Goal: Use online tool/utility

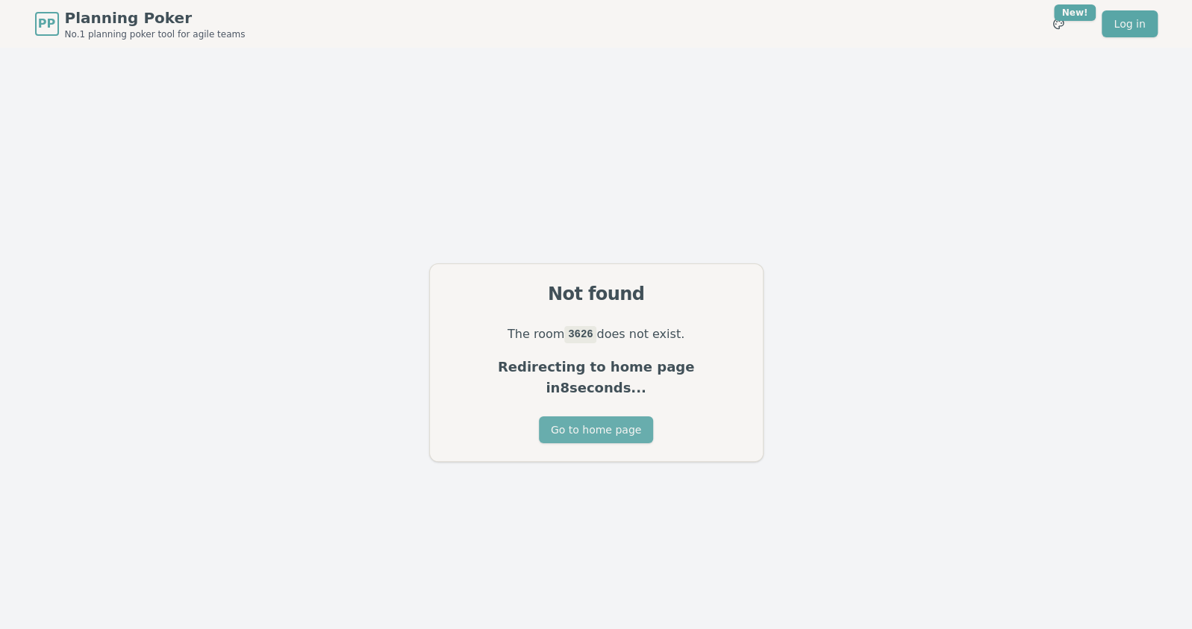
click at [616, 417] on button "Go to home page" at bounding box center [596, 430] width 114 height 27
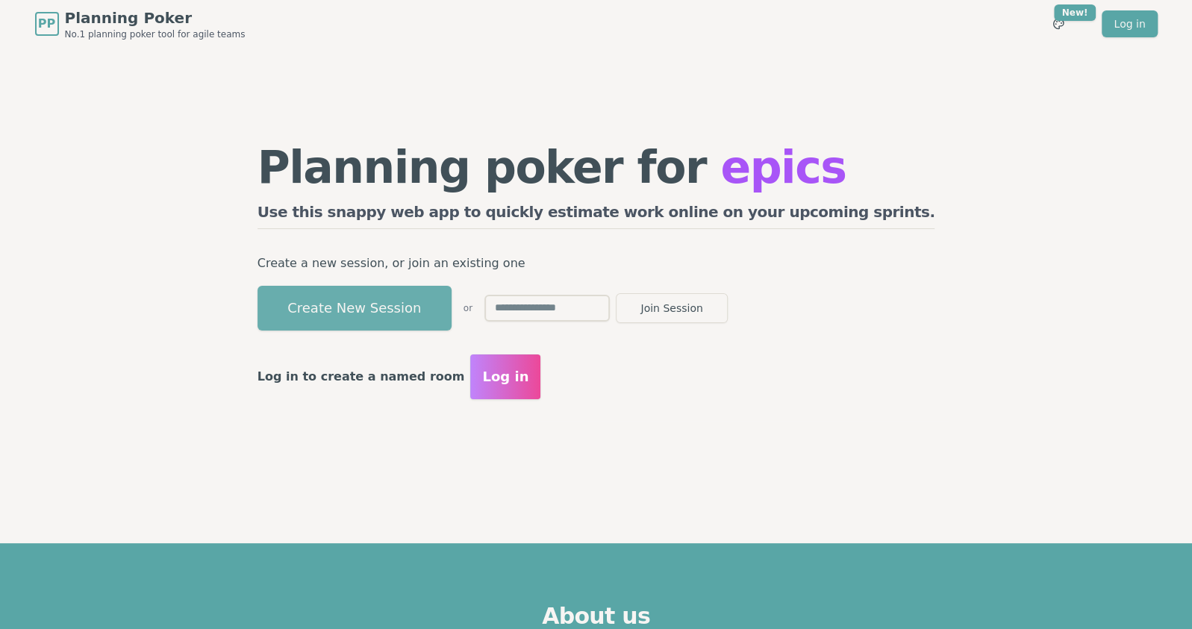
click at [407, 305] on button "Create New Session" at bounding box center [355, 308] width 194 height 45
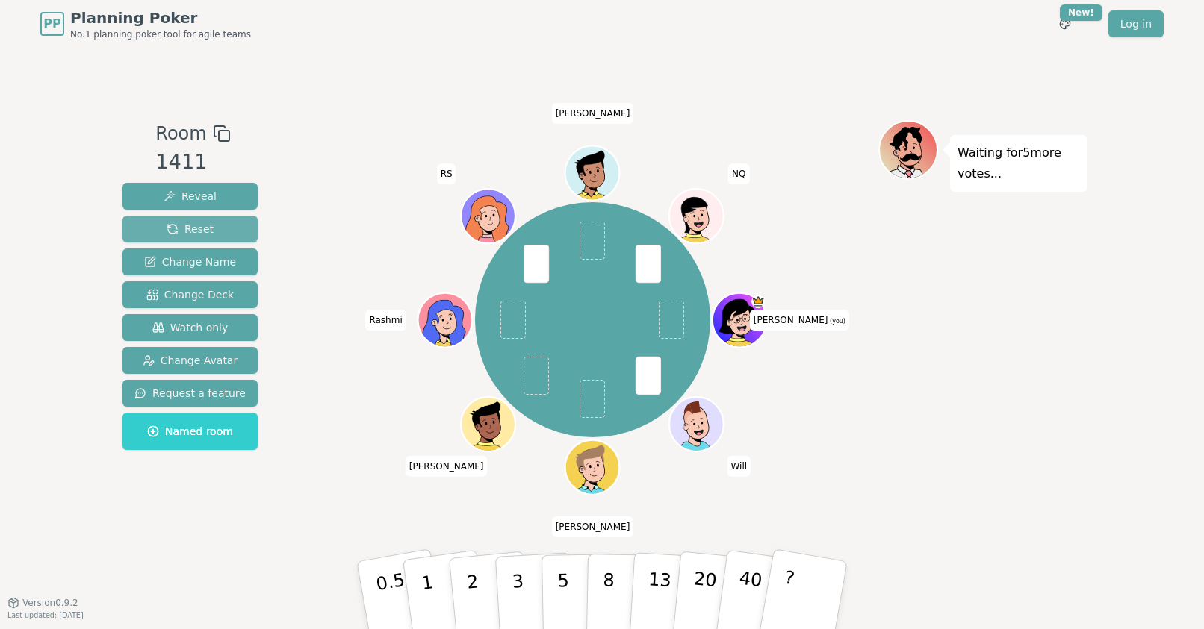
click at [195, 225] on span "Reset" at bounding box center [189, 229] width 47 height 15
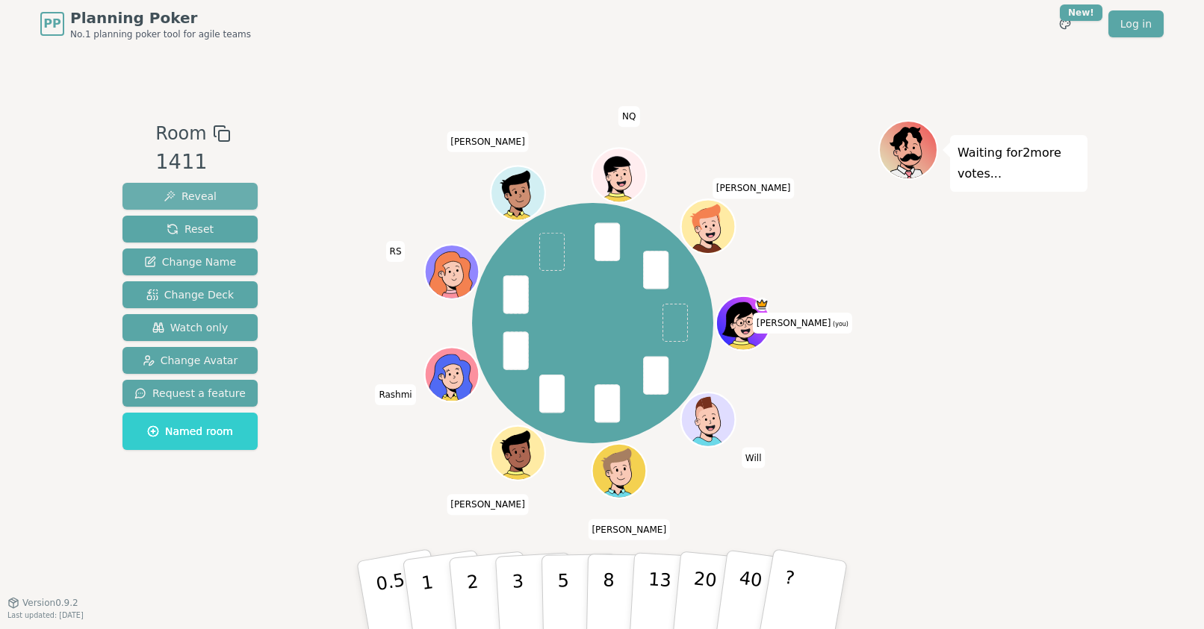
click at [188, 193] on span "Reveal" at bounding box center [190, 196] width 53 height 15
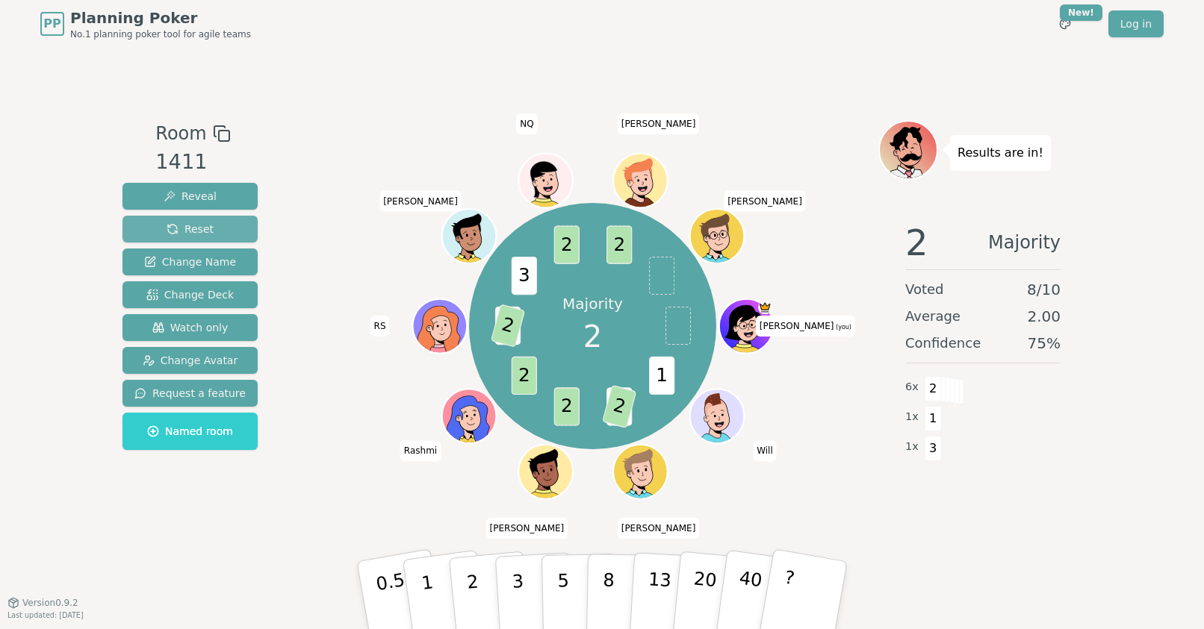
click at [182, 218] on button "Reset" at bounding box center [189, 229] width 135 height 27
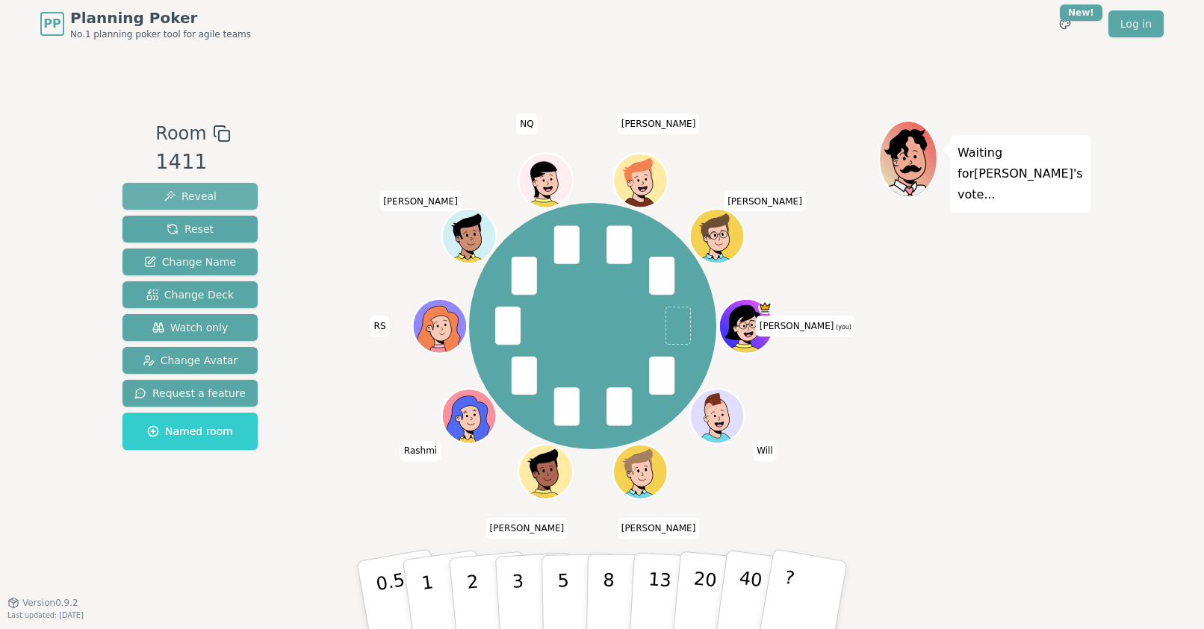
click at [181, 195] on span "Reveal" at bounding box center [190, 196] width 53 height 15
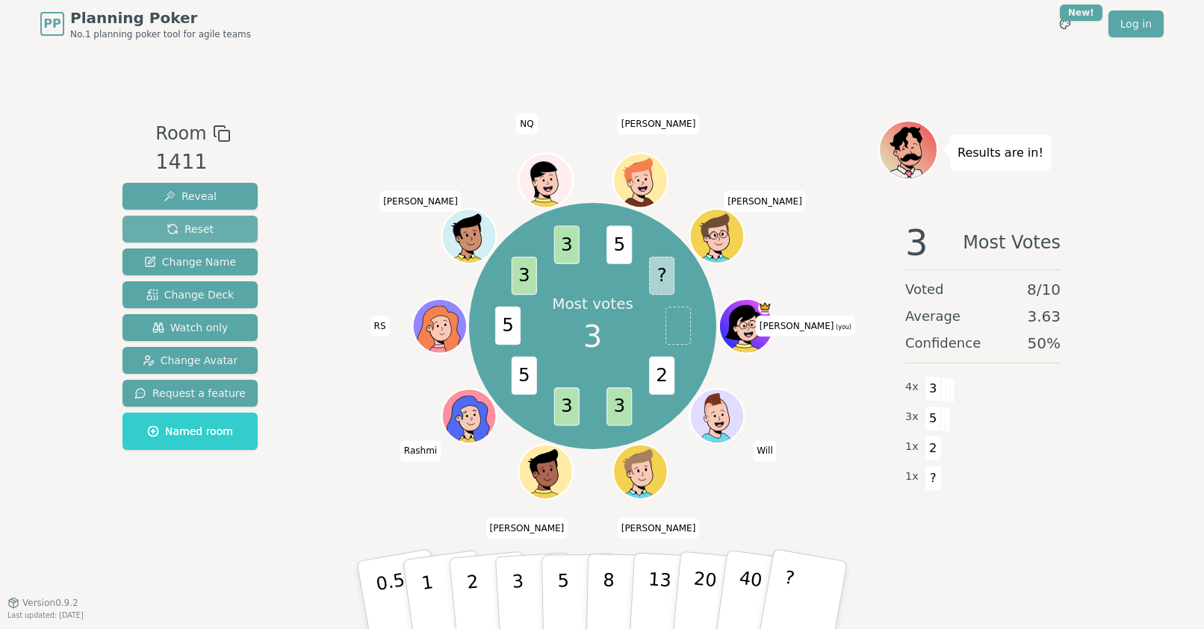
drag, startPoint x: 217, startPoint y: 229, endPoint x: 233, endPoint y: 229, distance: 15.7
click at [224, 229] on button "Reset" at bounding box center [189, 229] width 135 height 27
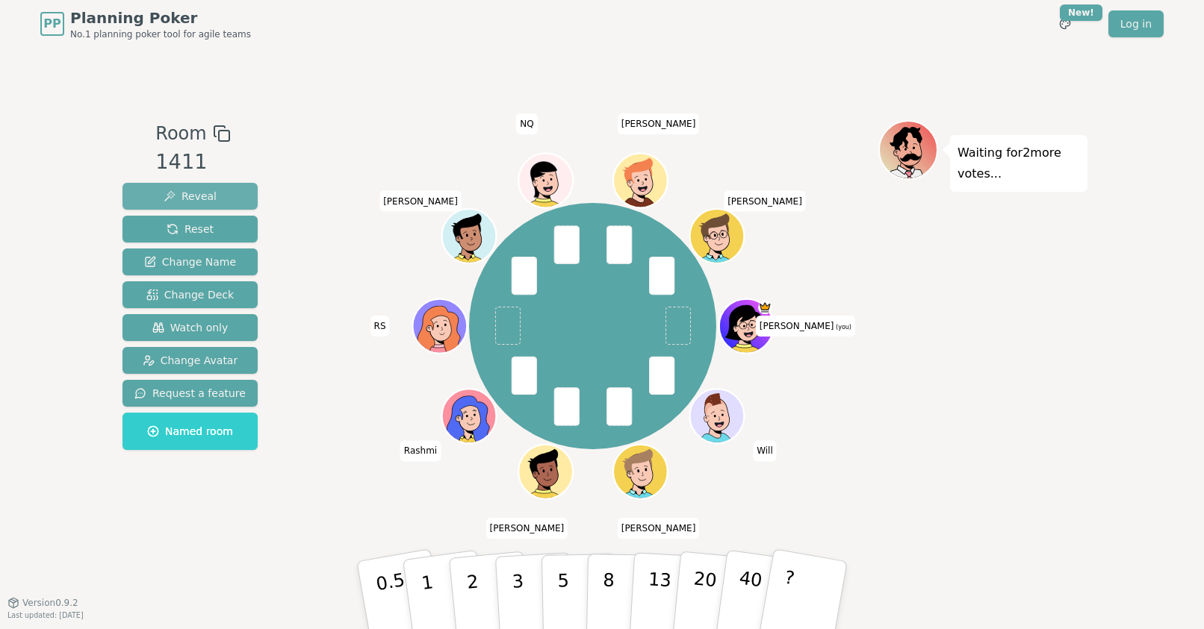
click at [196, 190] on span "Reveal" at bounding box center [190, 196] width 53 height 15
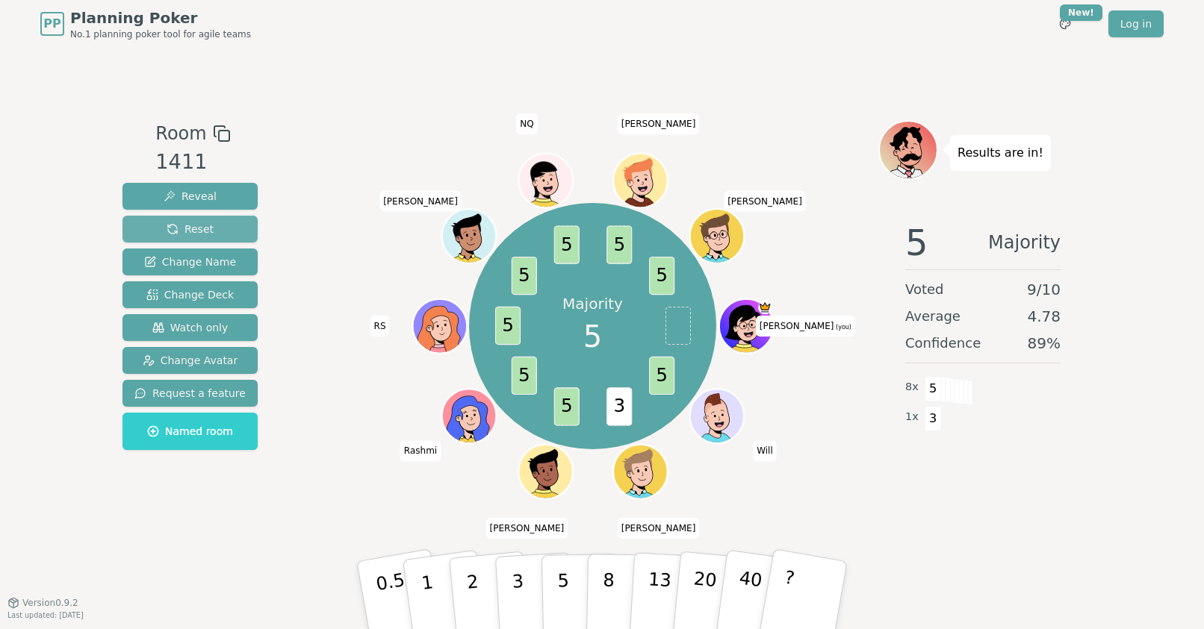
click at [202, 225] on span "Reset" at bounding box center [189, 229] width 47 height 15
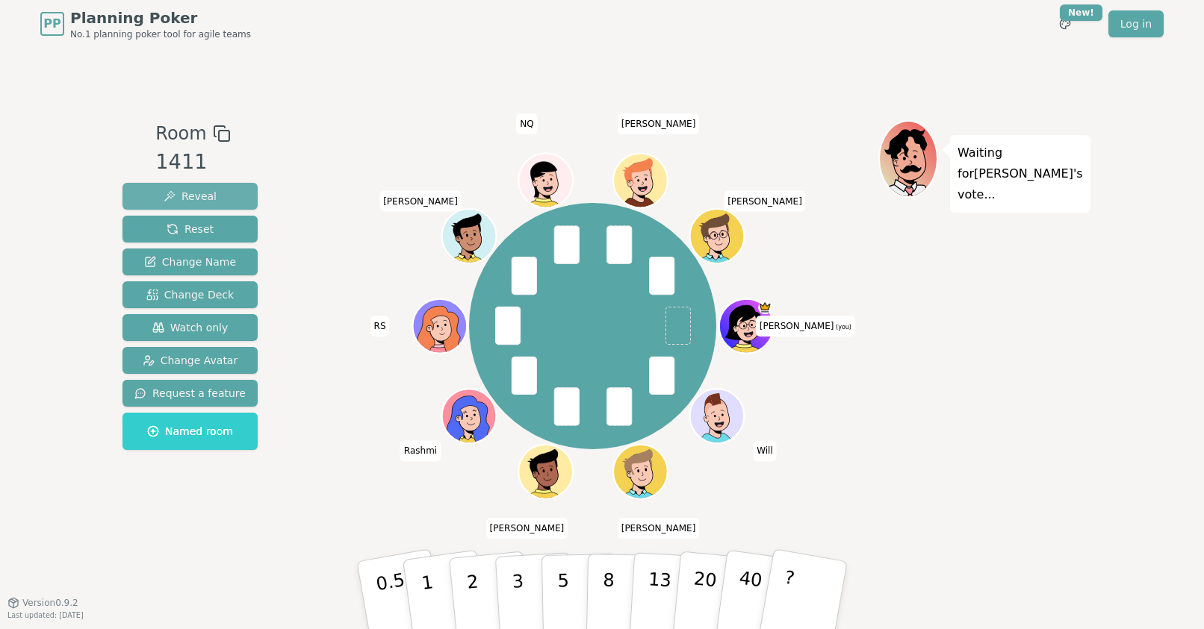
click at [178, 196] on span "Reveal" at bounding box center [190, 196] width 53 height 15
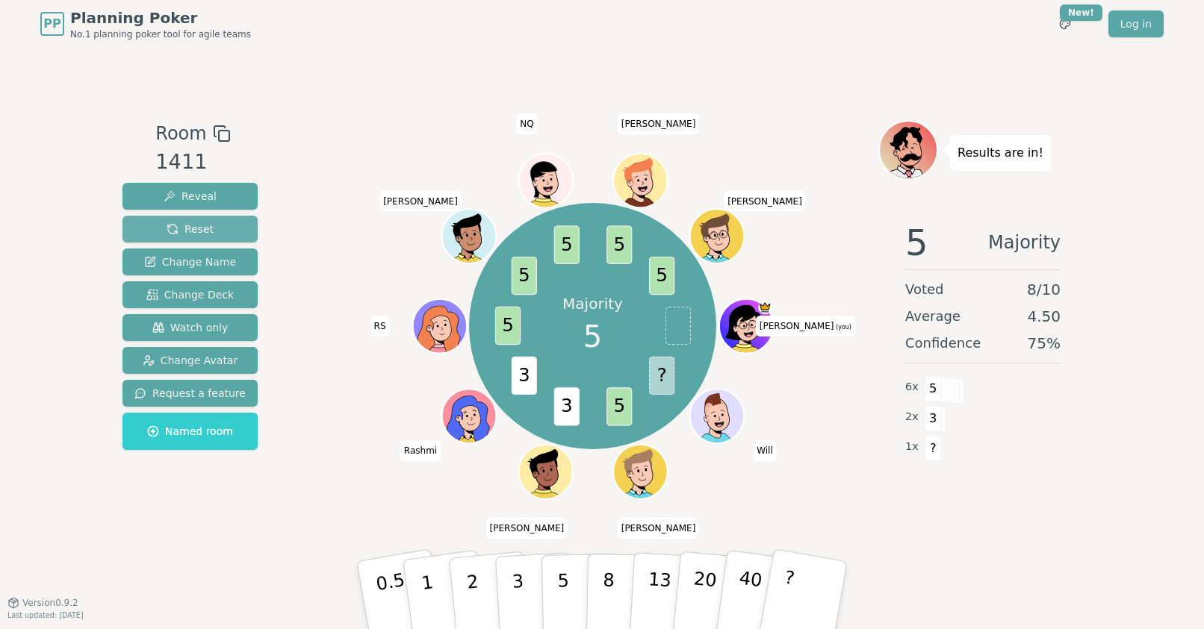
drag, startPoint x: 191, startPoint y: 228, endPoint x: 201, endPoint y: 222, distance: 11.4
click at [191, 228] on span "Reset" at bounding box center [189, 229] width 47 height 15
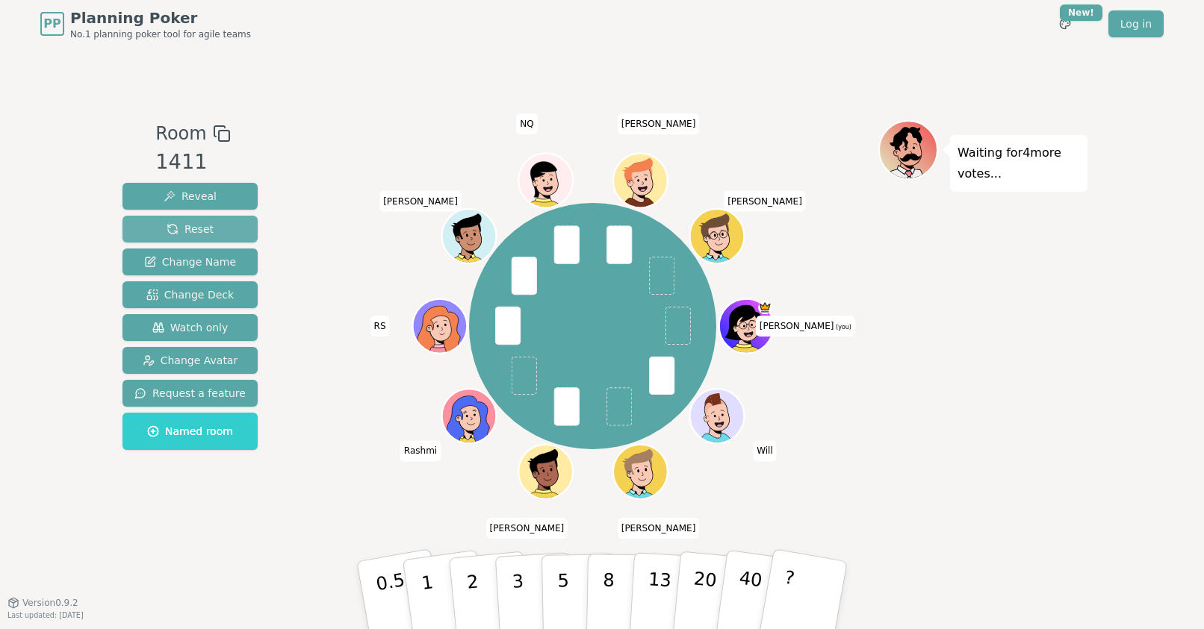
click at [210, 223] on button "Reset" at bounding box center [189, 229] width 135 height 27
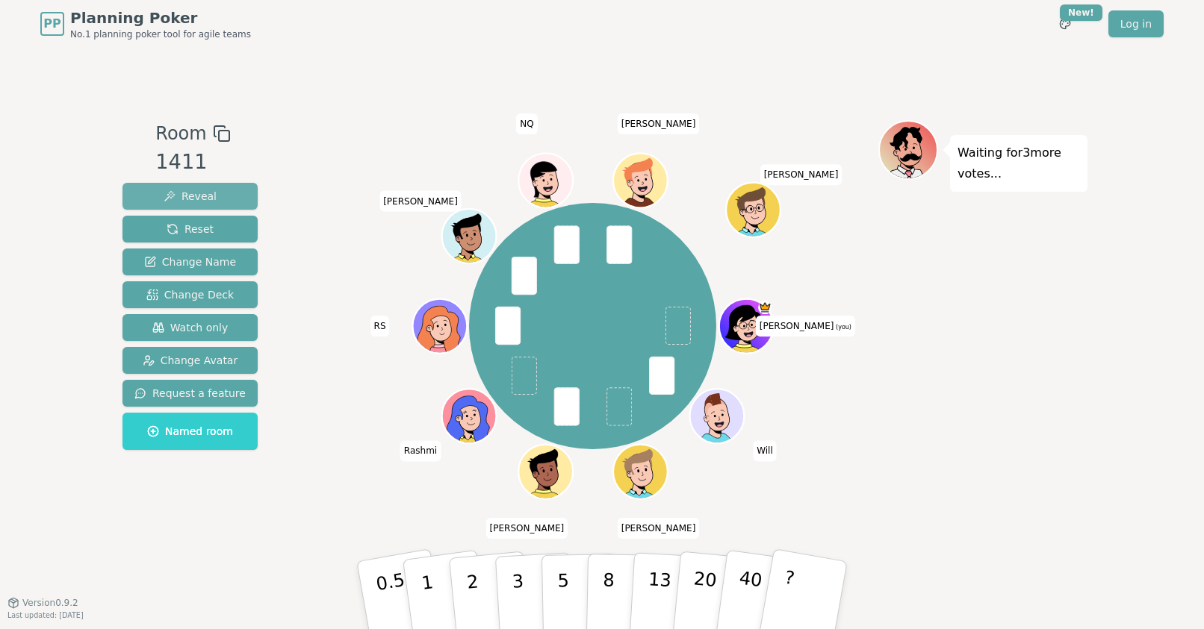
click at [205, 199] on span "Reveal" at bounding box center [190, 196] width 53 height 15
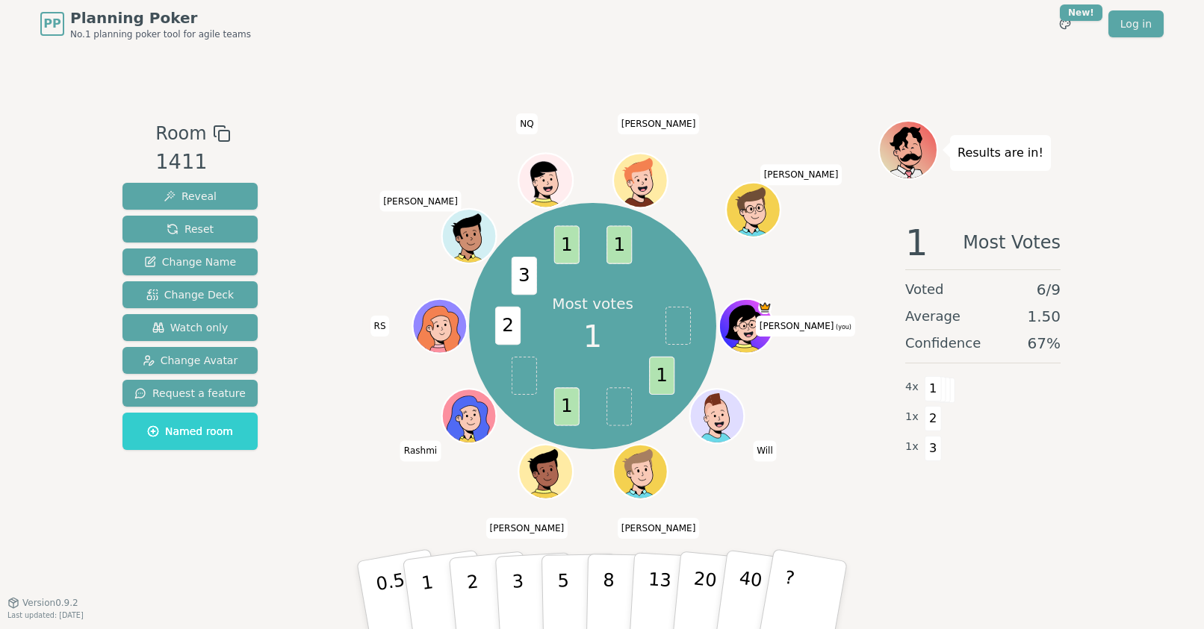
drag, startPoint x: 184, startPoint y: 230, endPoint x: 275, endPoint y: 137, distance: 129.4
click at [197, 228] on span "Reset" at bounding box center [189, 229] width 47 height 15
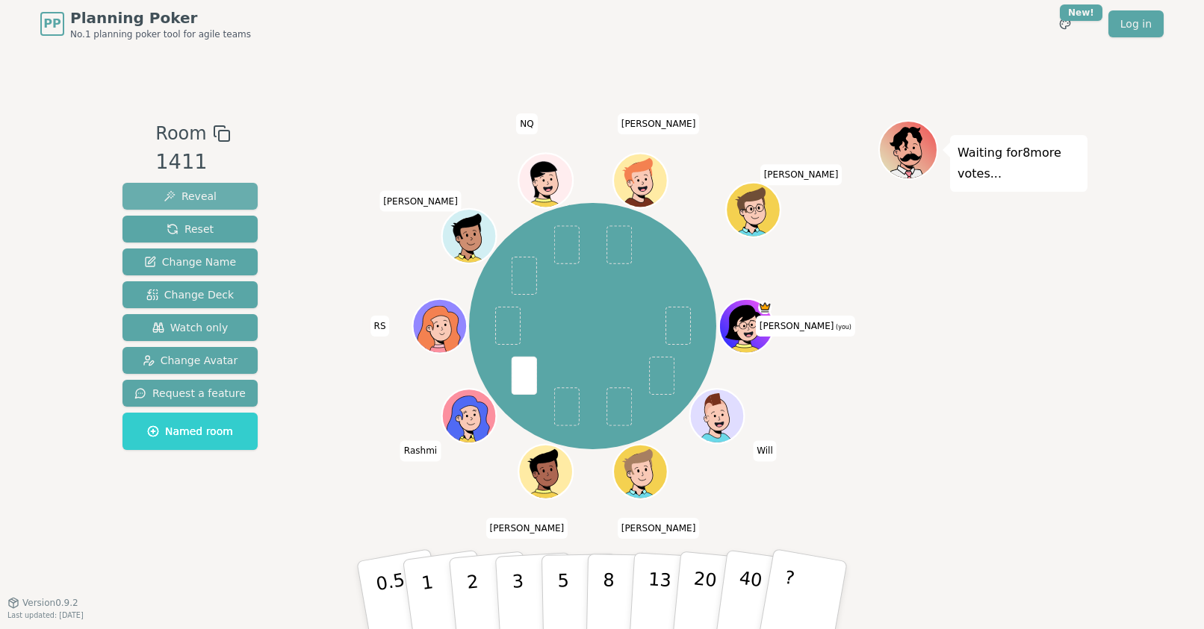
click at [198, 187] on button "Reveal" at bounding box center [189, 196] width 135 height 27
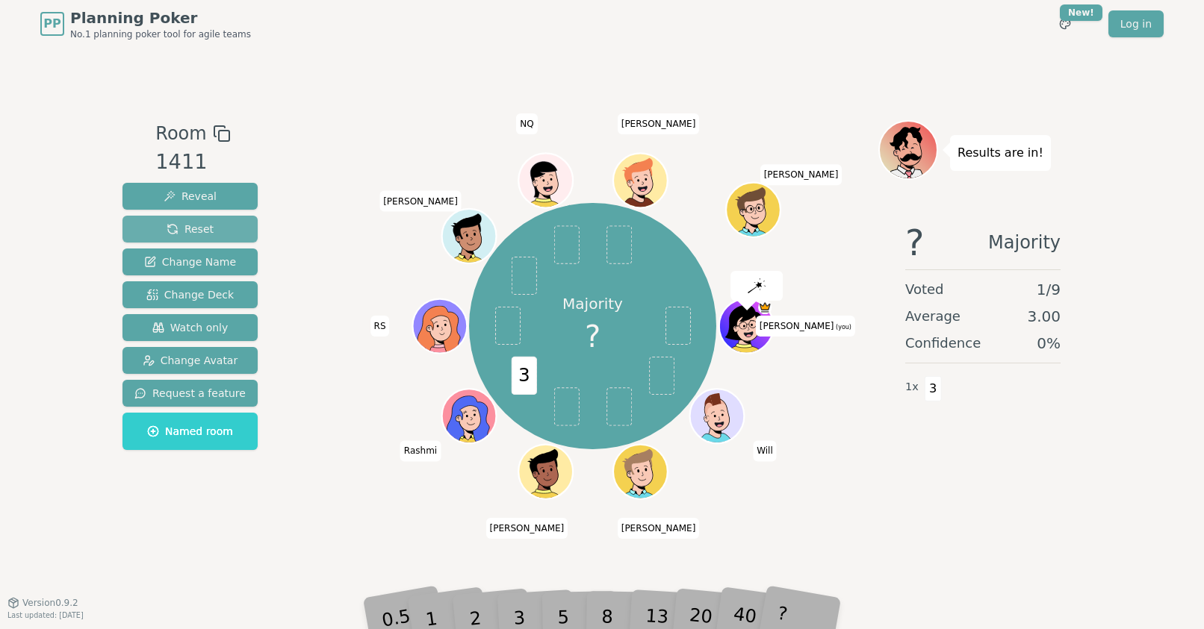
click at [191, 232] on span "Reset" at bounding box center [189, 229] width 47 height 15
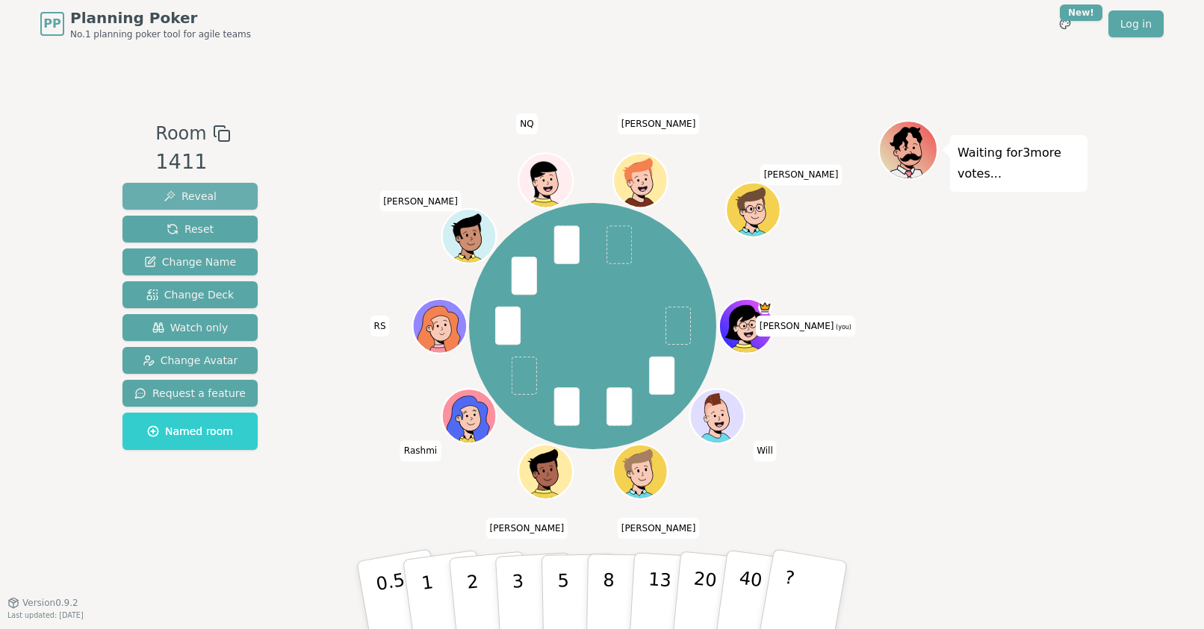
click at [200, 194] on span "Reveal" at bounding box center [190, 196] width 53 height 15
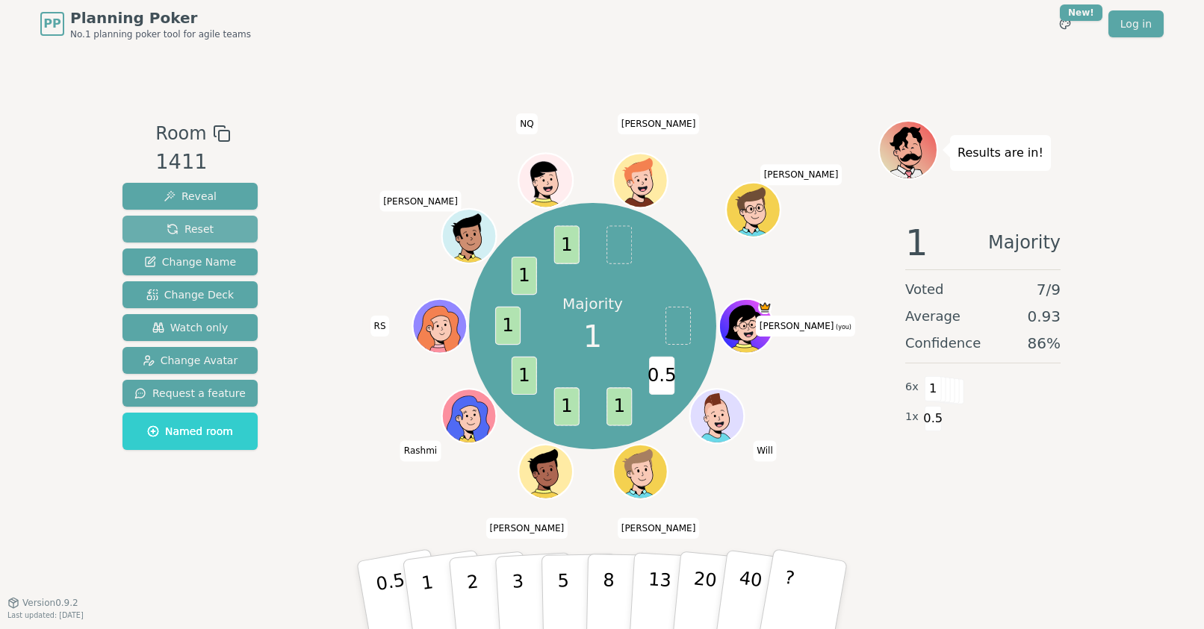
click at [201, 225] on span "Reset" at bounding box center [189, 229] width 47 height 15
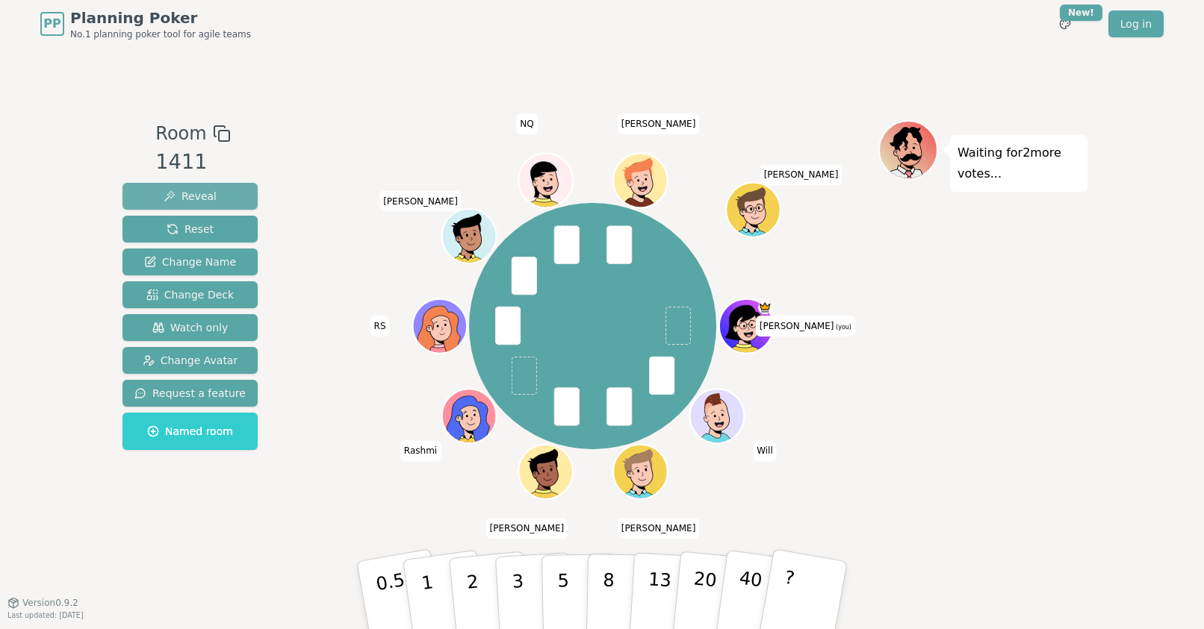
click at [195, 193] on span "Reveal" at bounding box center [190, 196] width 53 height 15
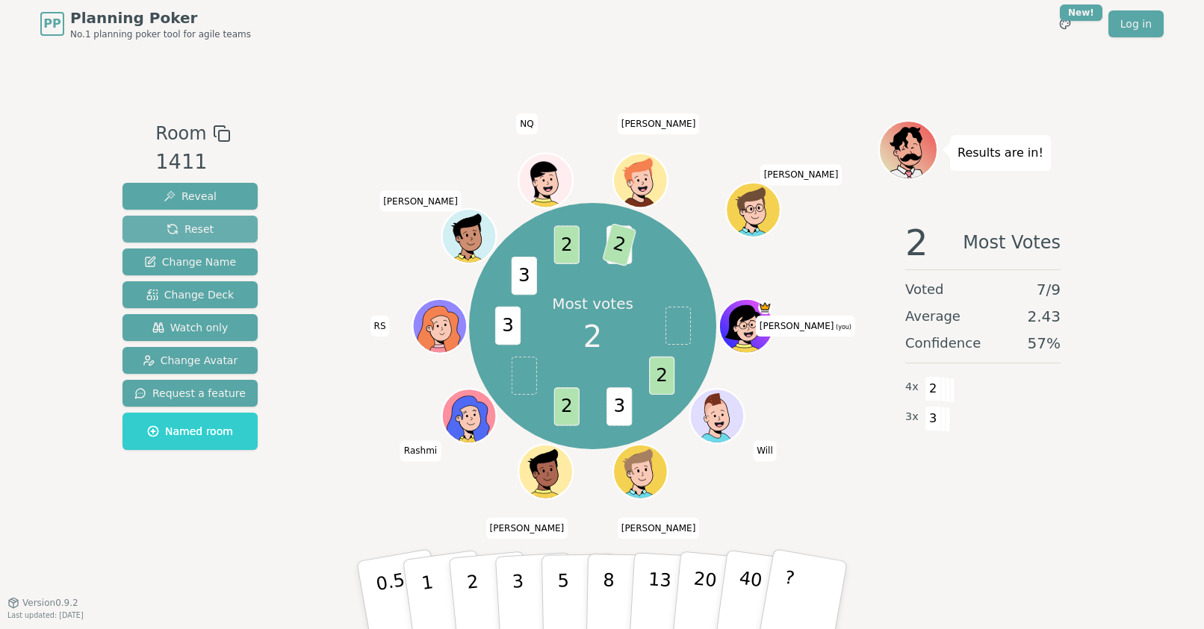
click at [179, 224] on span "Reset" at bounding box center [189, 229] width 47 height 15
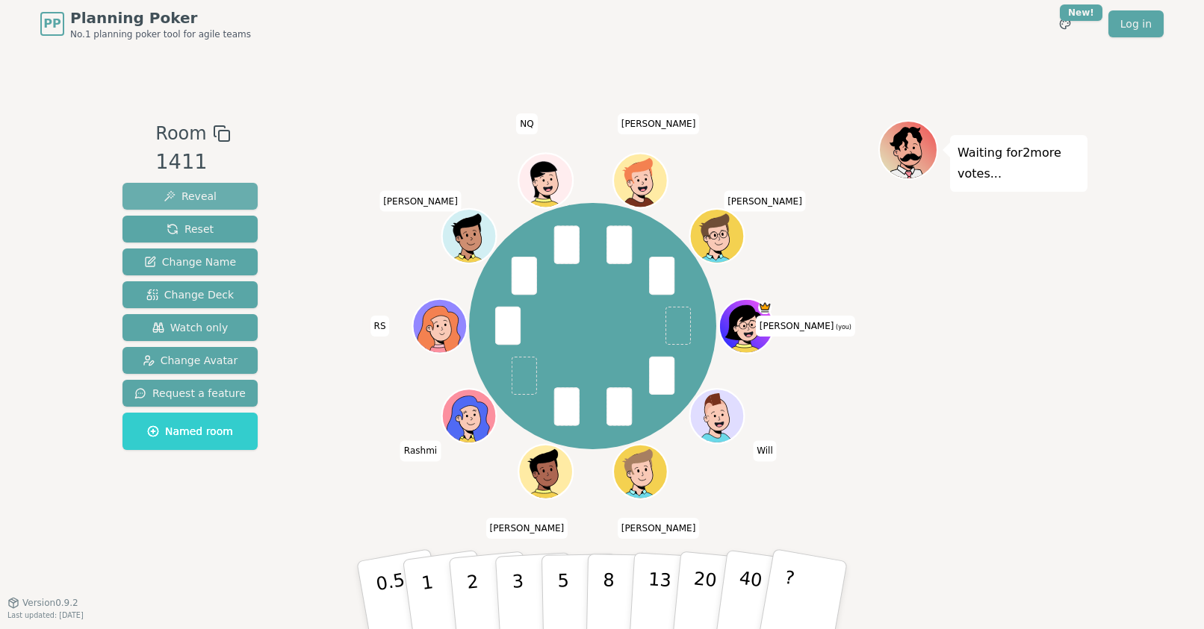
click at [197, 189] on span "Reveal" at bounding box center [190, 196] width 53 height 15
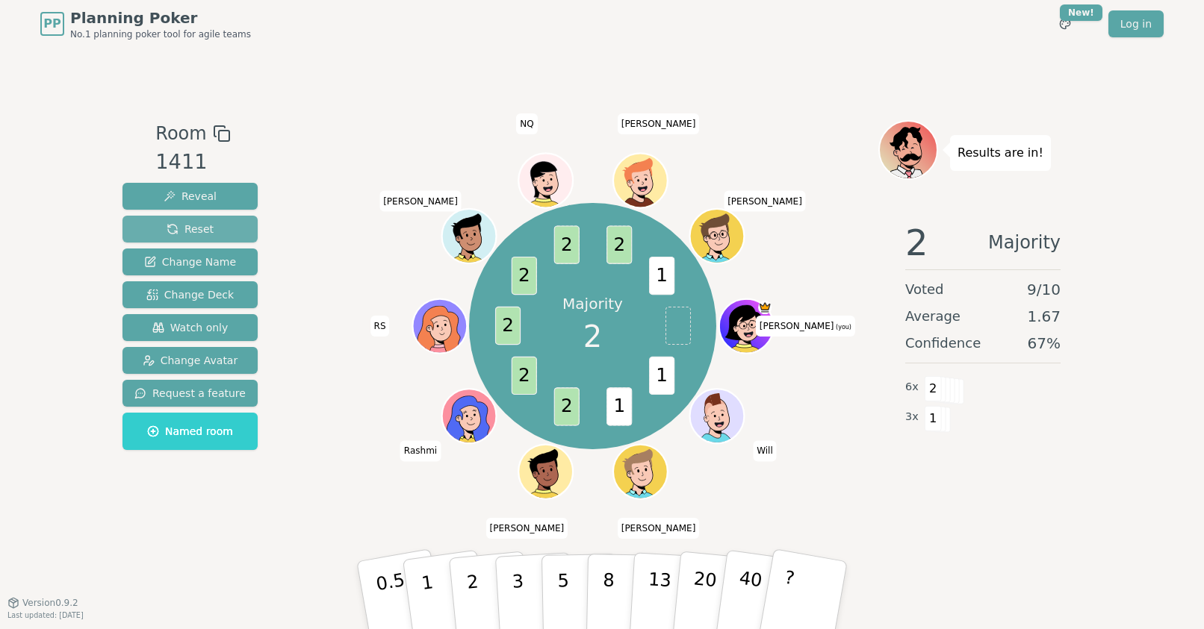
click at [188, 228] on span "Reset" at bounding box center [189, 229] width 47 height 15
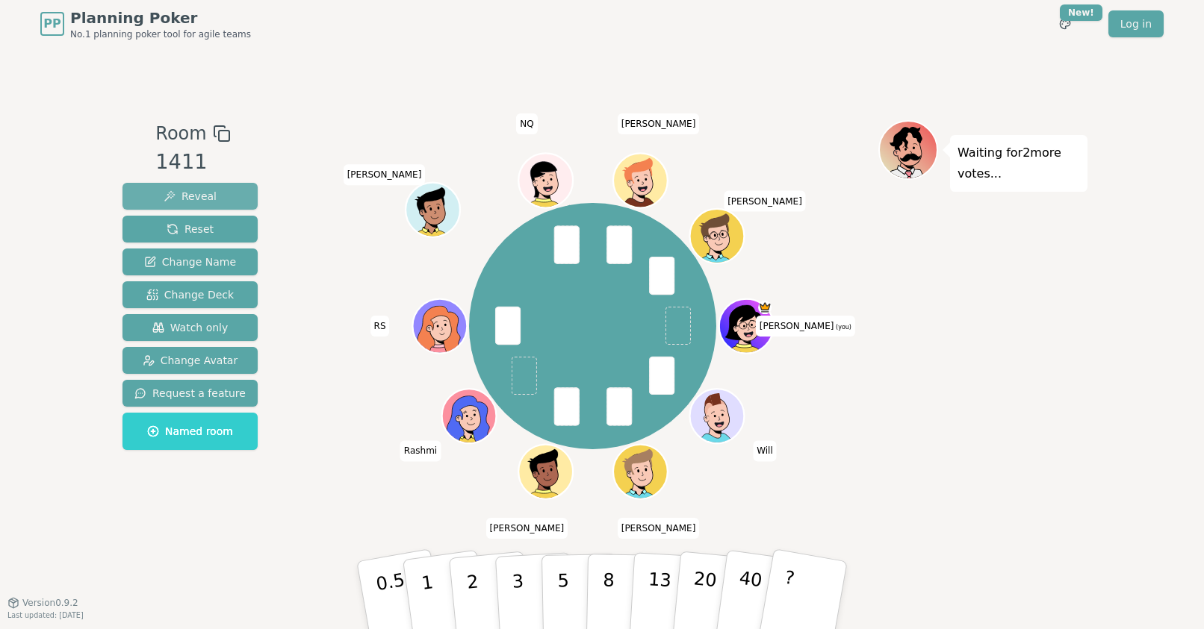
click at [217, 190] on button "Reveal" at bounding box center [189, 196] width 135 height 27
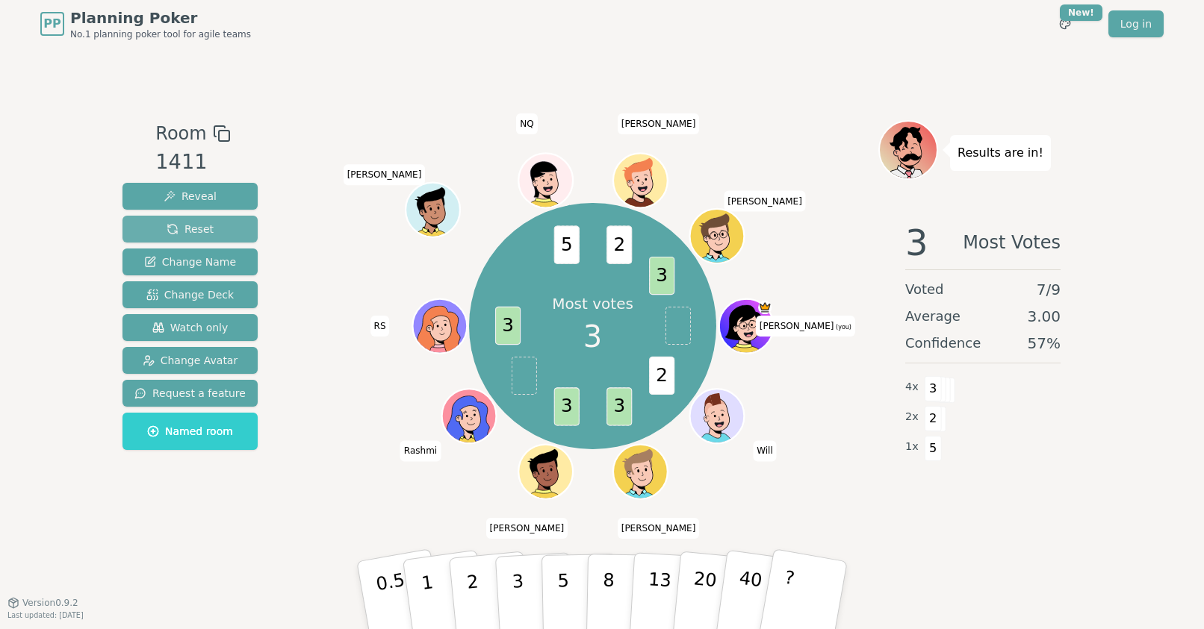
click at [210, 227] on button "Reset" at bounding box center [189, 229] width 135 height 27
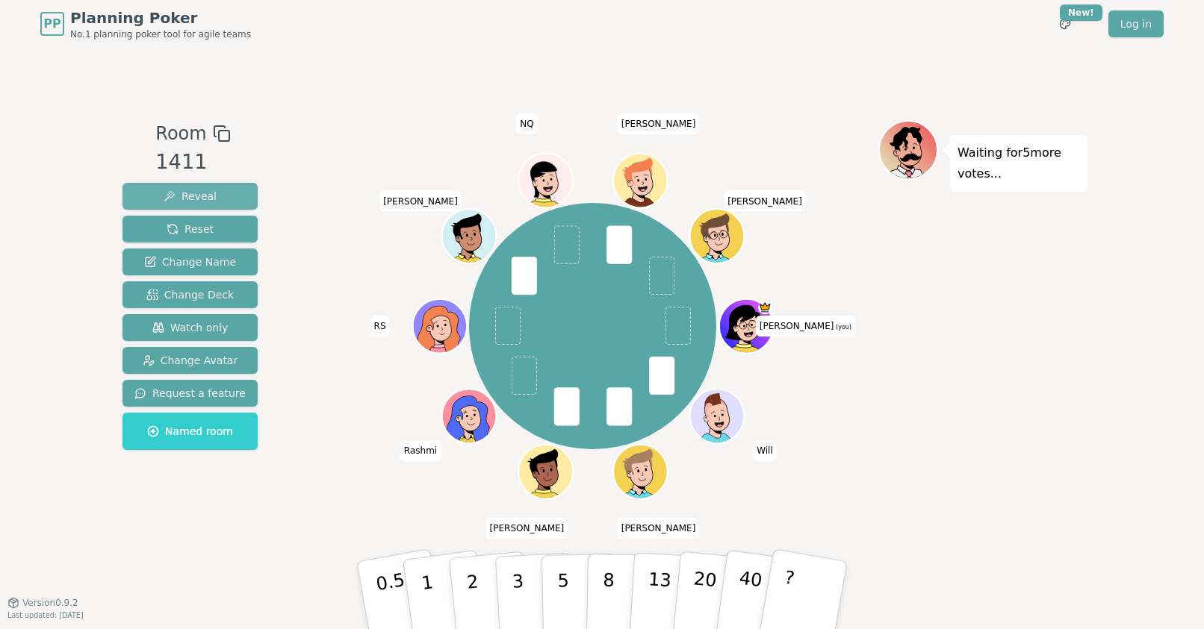
click at [211, 192] on button "Reveal" at bounding box center [189, 196] width 135 height 27
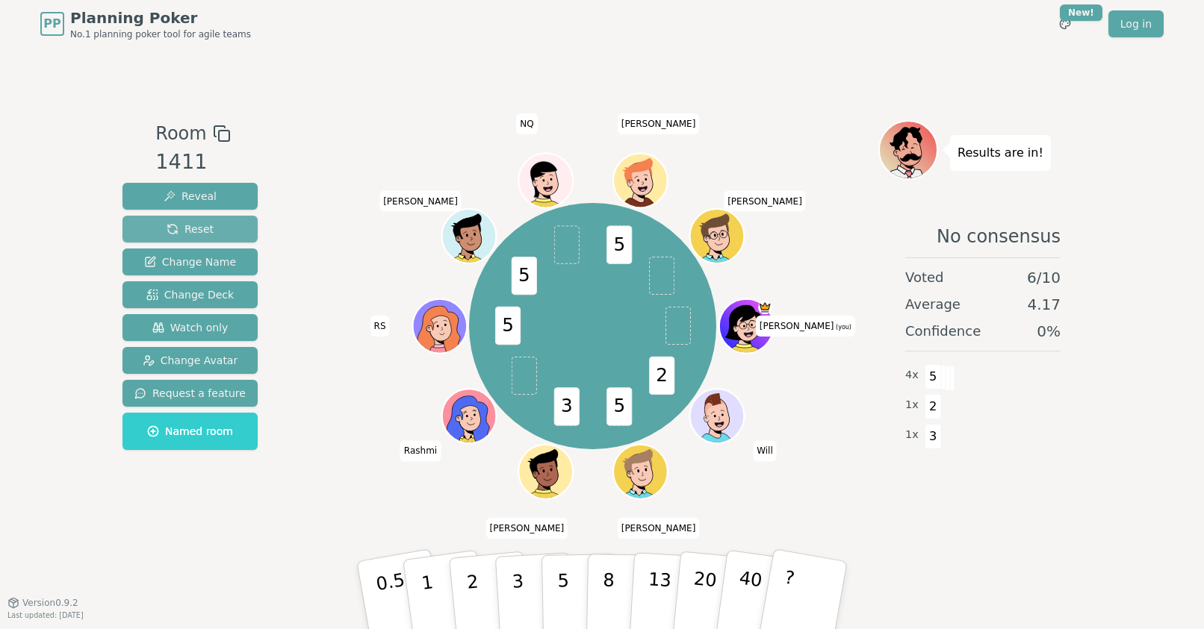
click at [211, 226] on button "Reset" at bounding box center [189, 229] width 135 height 27
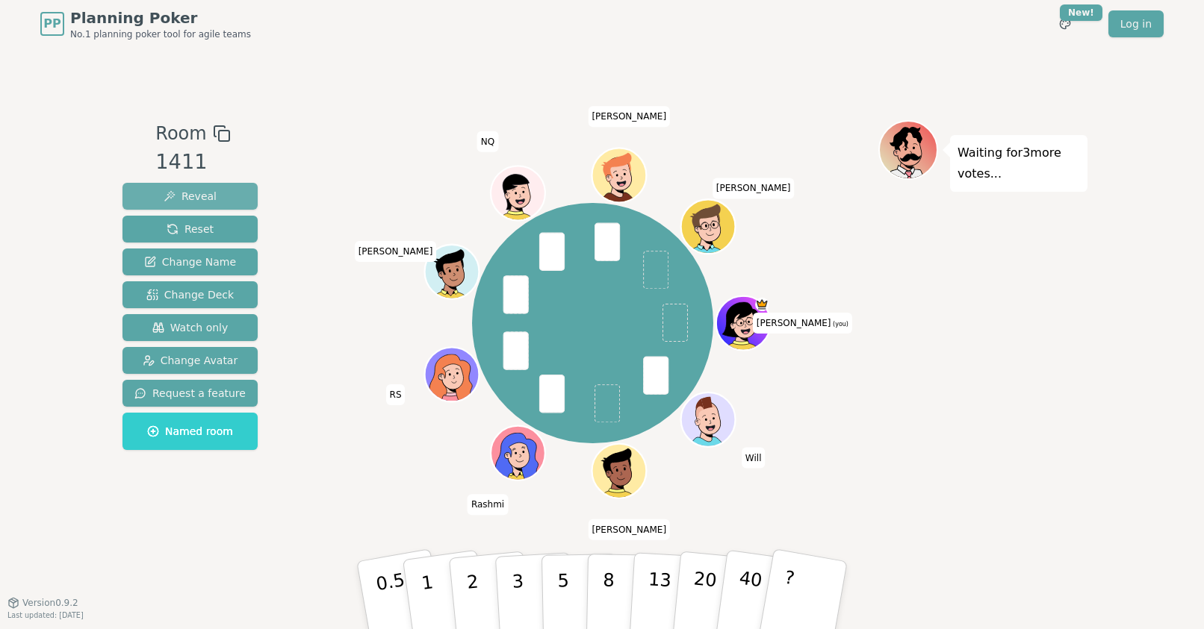
click at [194, 195] on span "Reveal" at bounding box center [190, 196] width 53 height 15
